Goal: Task Accomplishment & Management: Manage account settings

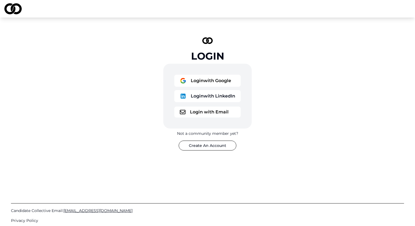
drag, startPoint x: 211, startPoint y: 85, endPoint x: 306, endPoint y: 48, distance: 102.0
click at [306, 48] on div "Login Login with Google Login with LinkedIn Login with Email Not a community me…" at bounding box center [207, 94] width 415 height 153
click at [224, 112] on button "Login with Email" at bounding box center [207, 112] width 66 height 11
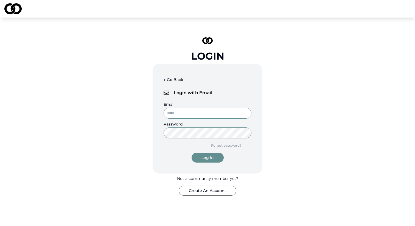
type input "**********"
click at [209, 157] on div "Log In" at bounding box center [208, 157] width 12 height 5
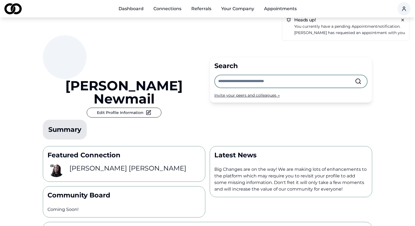
click at [333, 33] on p "[PERSON_NAME] has requested an appointment with you" at bounding box center [350, 33] width 111 height 6
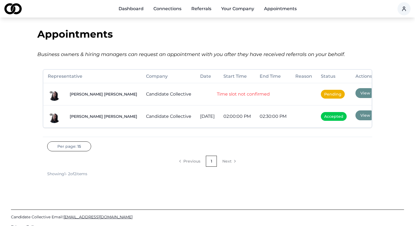
click at [321, 94] on span "Pending" at bounding box center [333, 94] width 24 height 9
click at [356, 91] on button "View" at bounding box center [366, 93] width 20 height 10
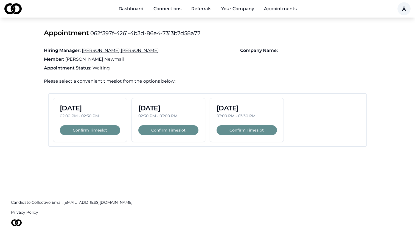
drag, startPoint x: 170, startPoint y: 132, endPoint x: 206, endPoint y: 137, distance: 35.8
click at [206, 137] on div "[DATE] 02:00 PM - 02:30 PM Confirm Timeslot [DATE] 02:30 PM - 03:00 PM Confirm …" at bounding box center [207, 119] width 319 height 53
click at [239, 129] on button "Confirm Timeslot" at bounding box center [247, 130] width 60 height 10
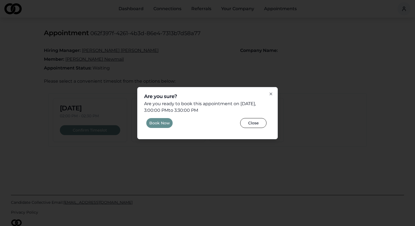
click at [158, 122] on button "Book Now" at bounding box center [159, 123] width 26 height 10
